Goal: Information Seeking & Learning: Check status

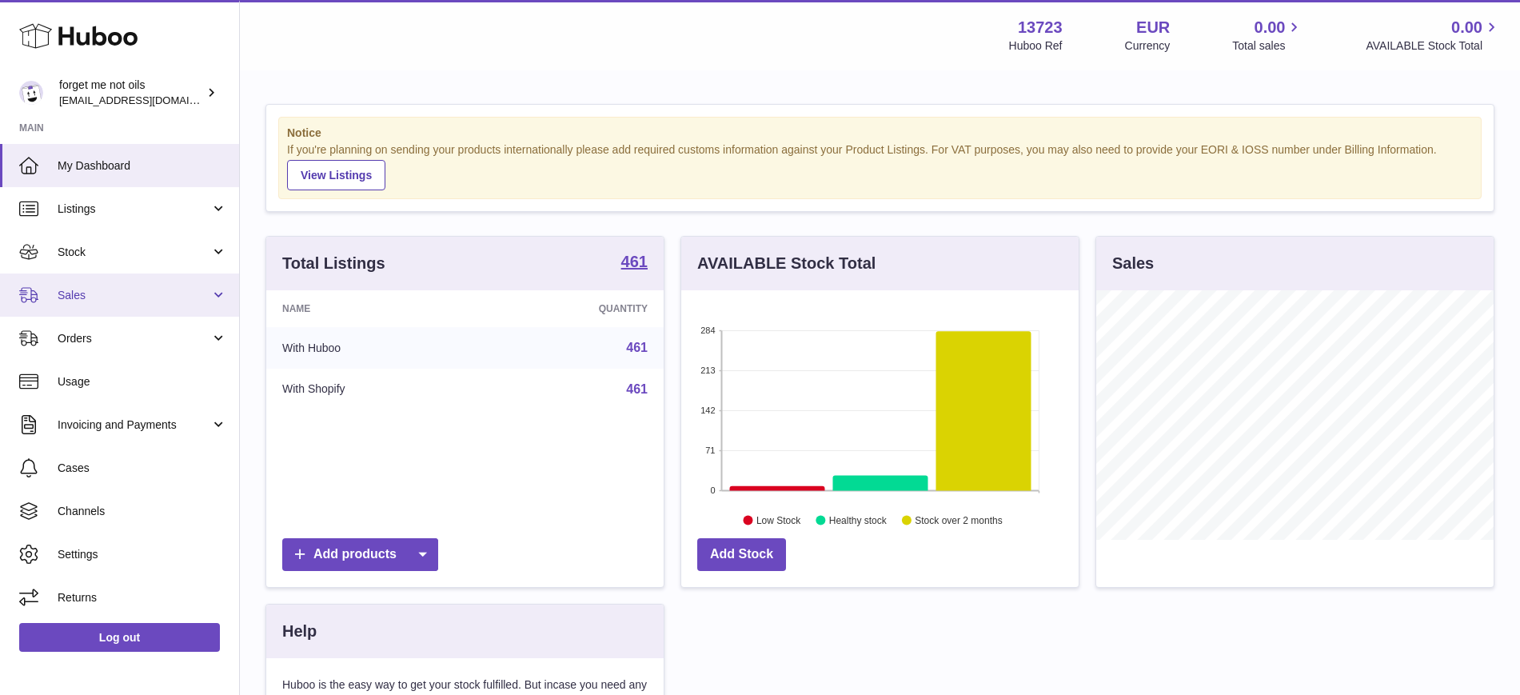
click at [204, 299] on span "Sales" at bounding box center [134, 295] width 153 height 15
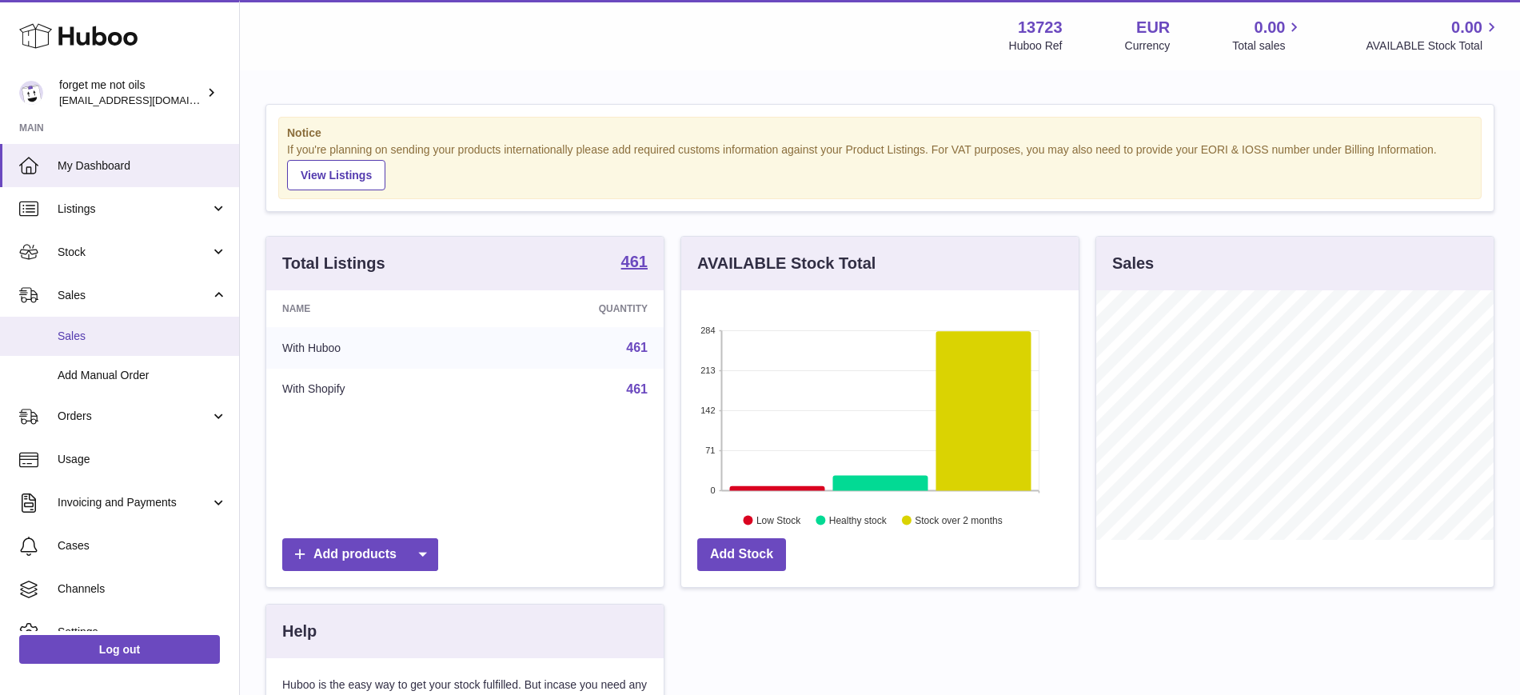
click at [123, 338] on span "Sales" at bounding box center [143, 336] width 170 height 15
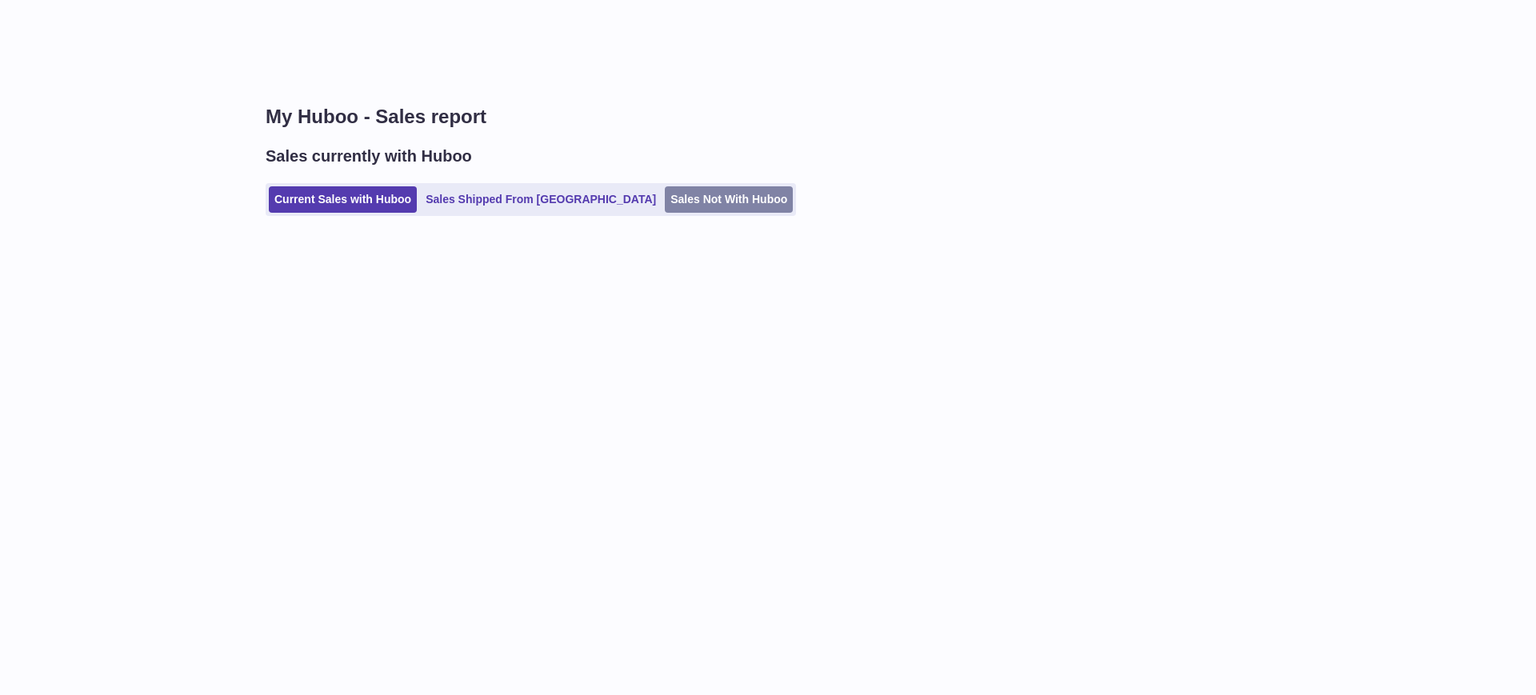
click at [665, 202] on link "Sales Not With Huboo" at bounding box center [729, 199] width 128 height 26
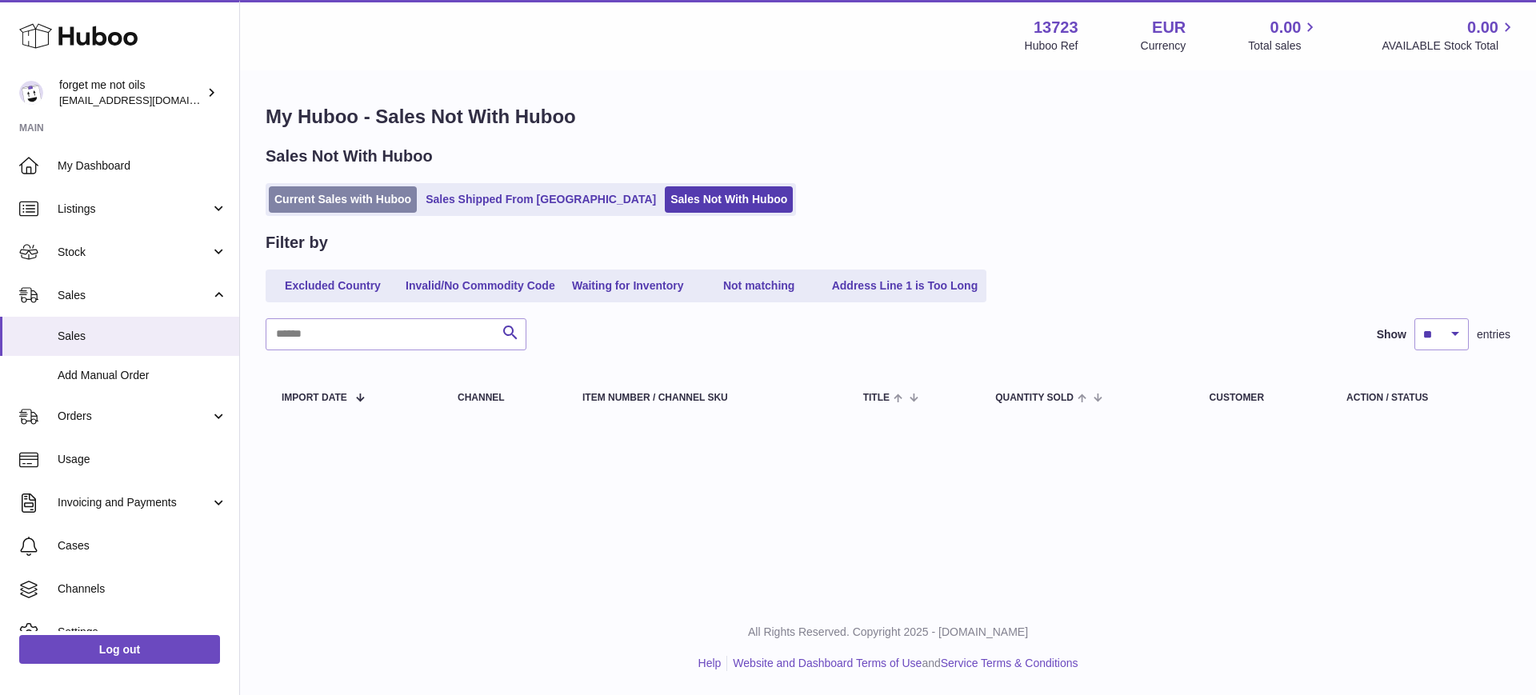
click at [350, 198] on link "Current Sales with Huboo" at bounding box center [343, 199] width 148 height 26
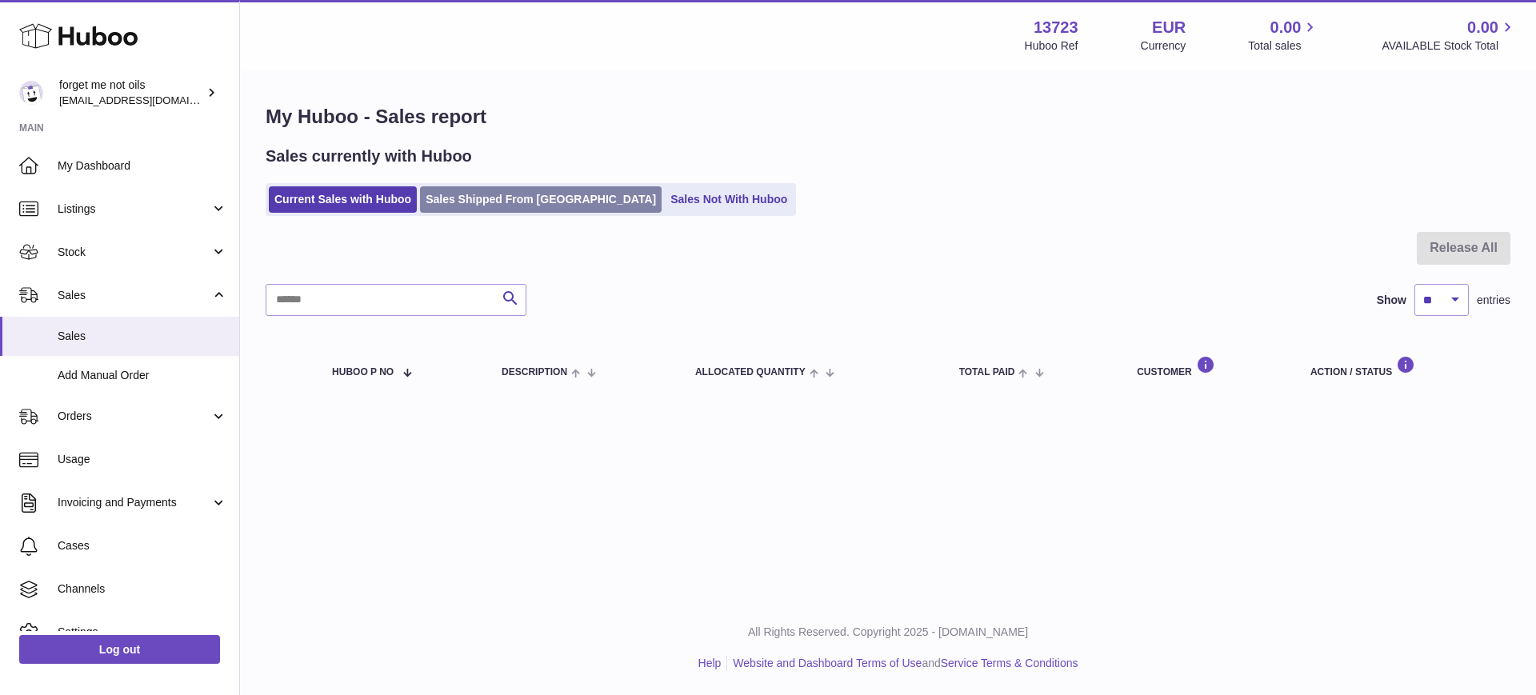
click at [463, 193] on link "Sales Shipped From [GEOGRAPHIC_DATA]" at bounding box center [541, 199] width 242 height 26
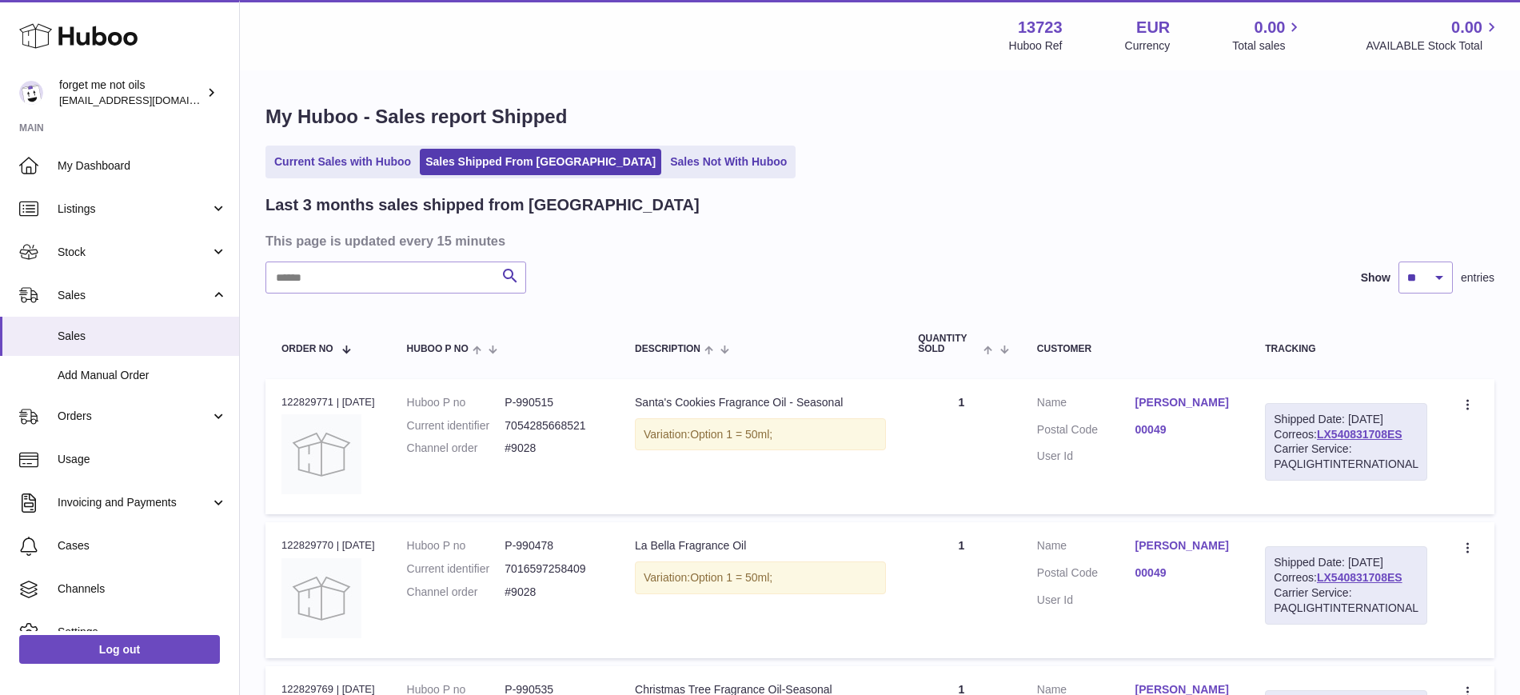
click at [397, 281] on input "text" at bounding box center [396, 278] width 261 height 32
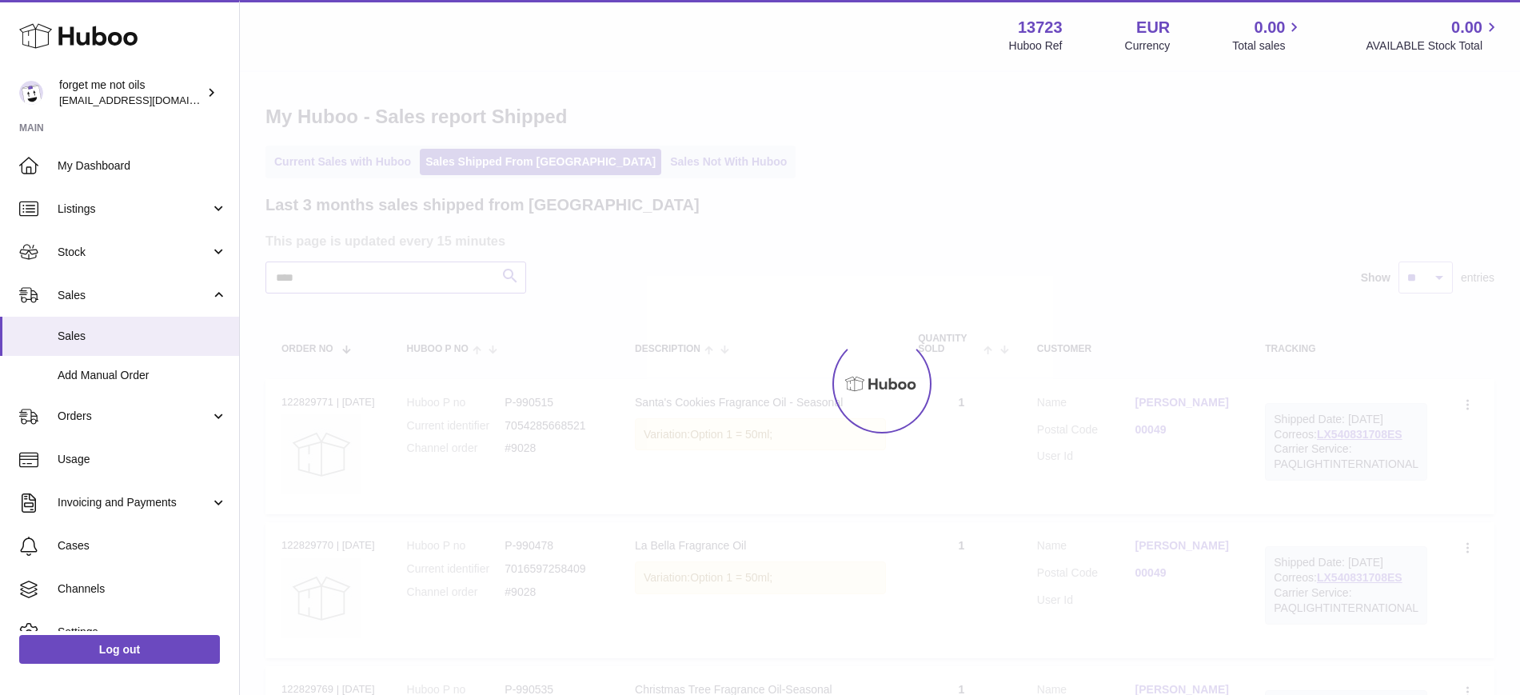
type input "****"
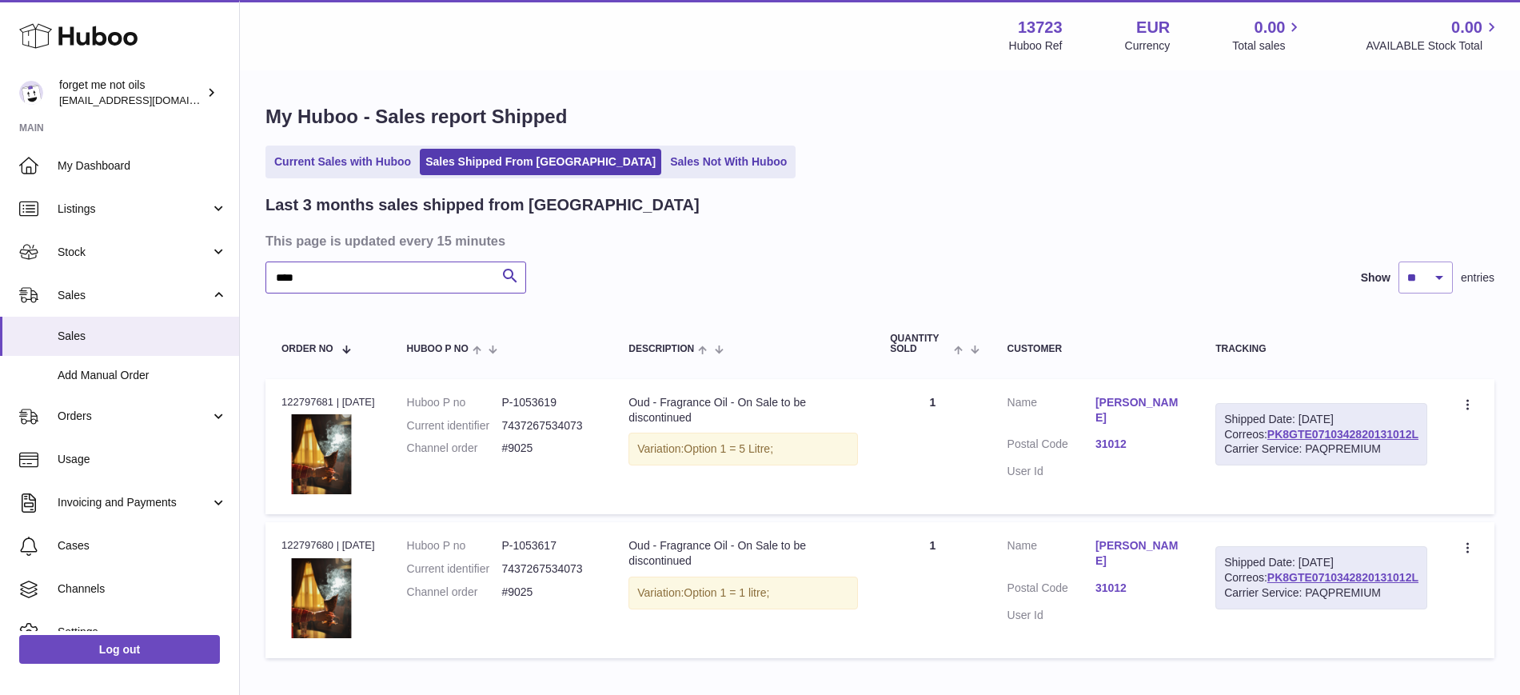
scroll to position [108, 0]
